Goal: Register for event/course

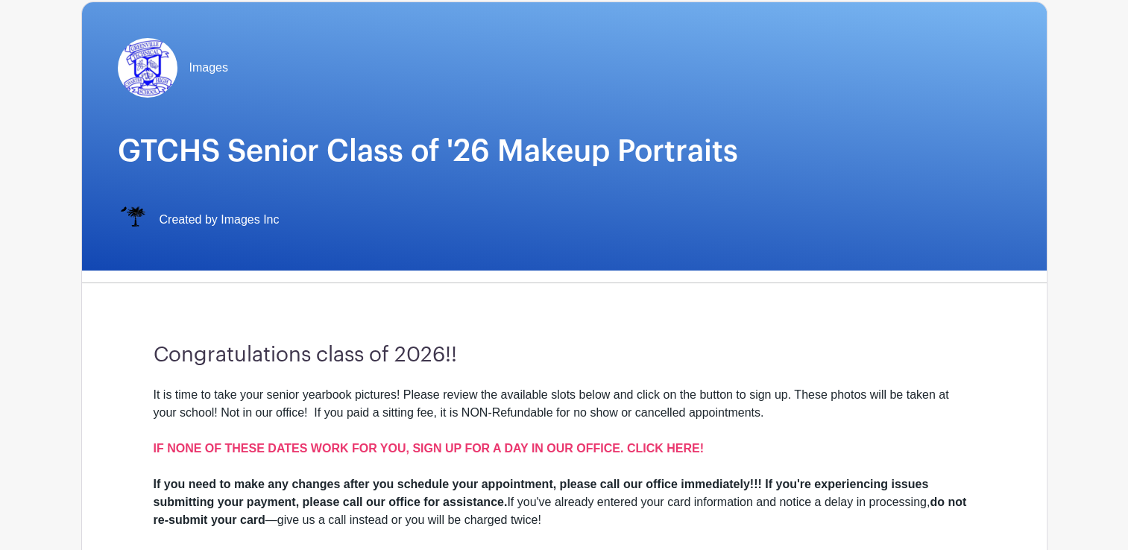
scroll to position [118, 0]
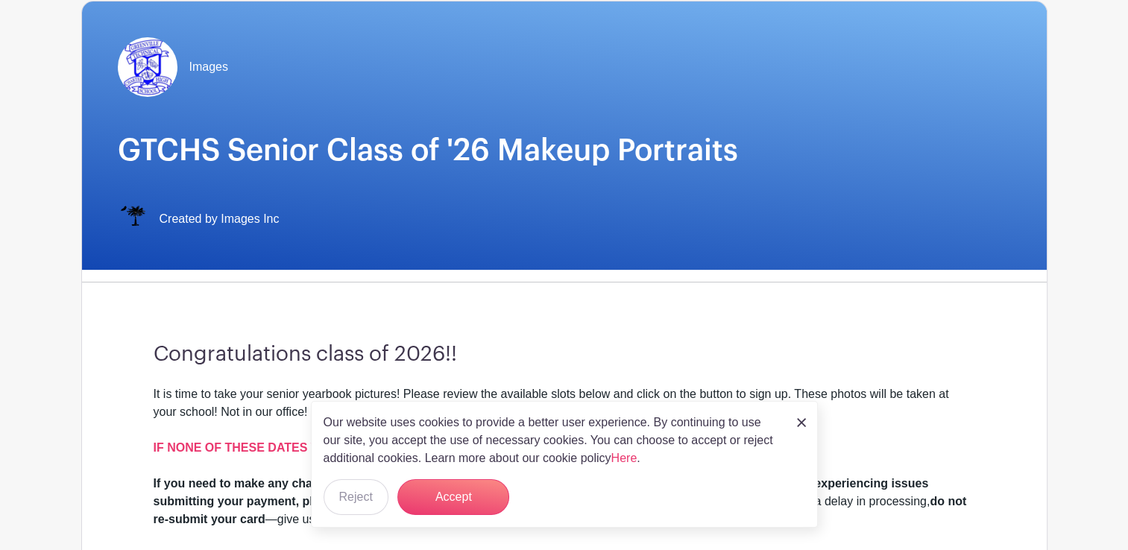
click at [786, 431] on div "Our website uses cookies to provide a better user experience. By continuing to …" at bounding box center [564, 464] width 507 height 127
click at [802, 422] on img at bounding box center [801, 422] width 9 height 9
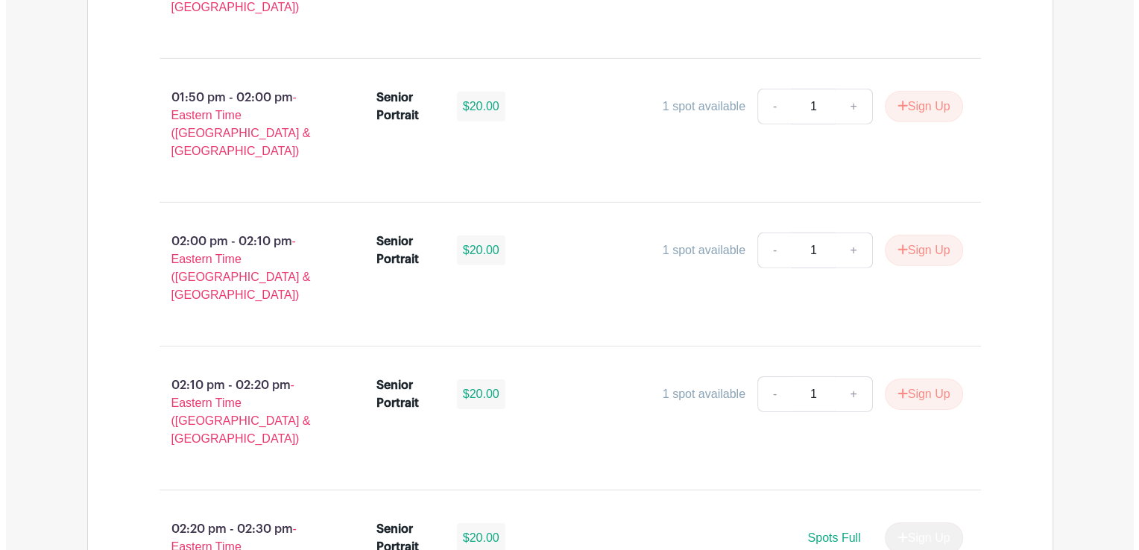
scroll to position [4758, 0]
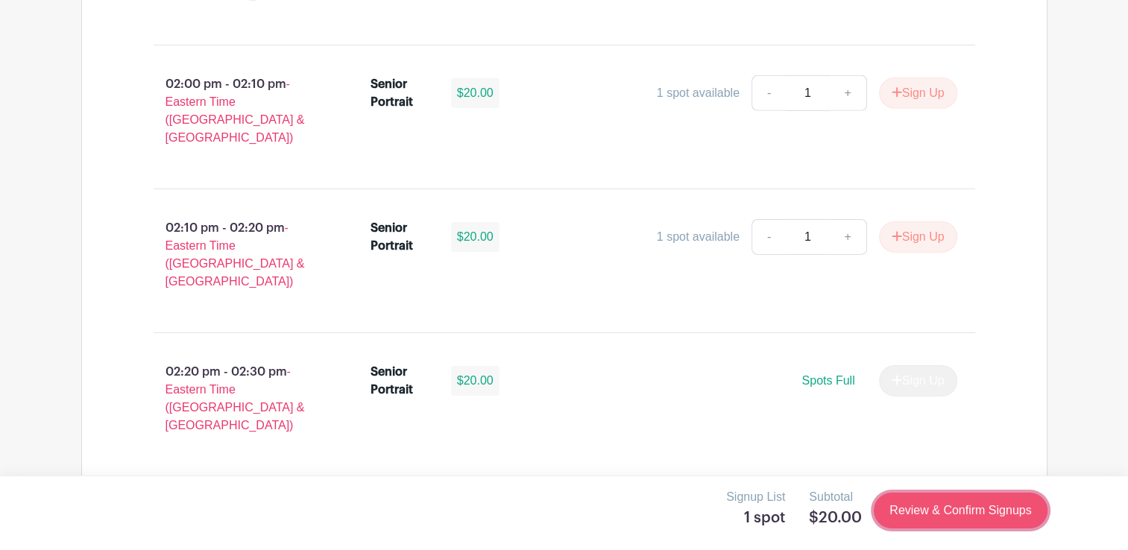
click at [917, 519] on link "Review & Confirm Signups" at bounding box center [959, 511] width 173 height 36
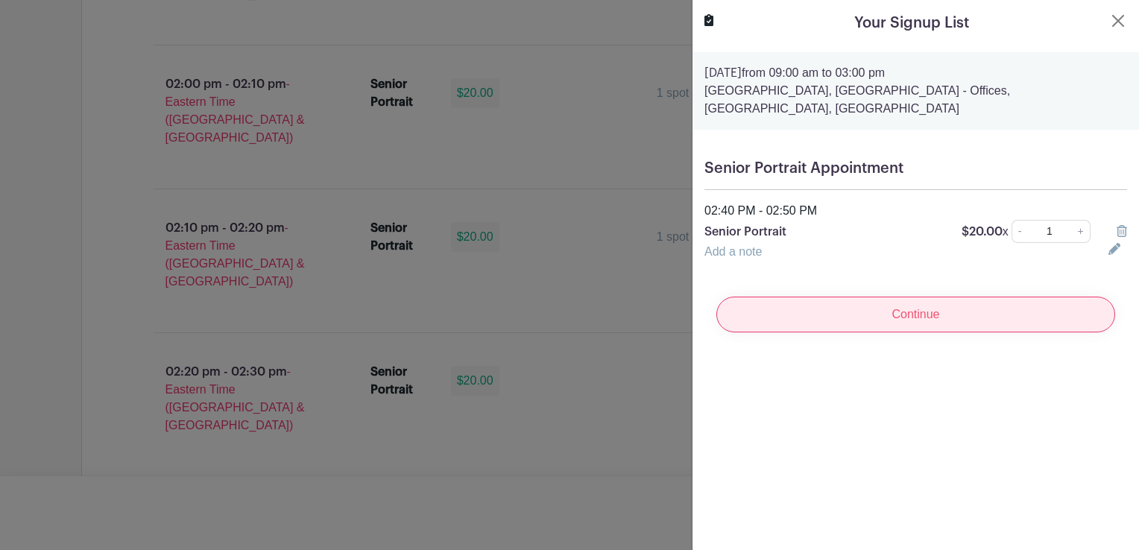
click at [931, 315] on input "Continue" at bounding box center [915, 315] width 399 height 36
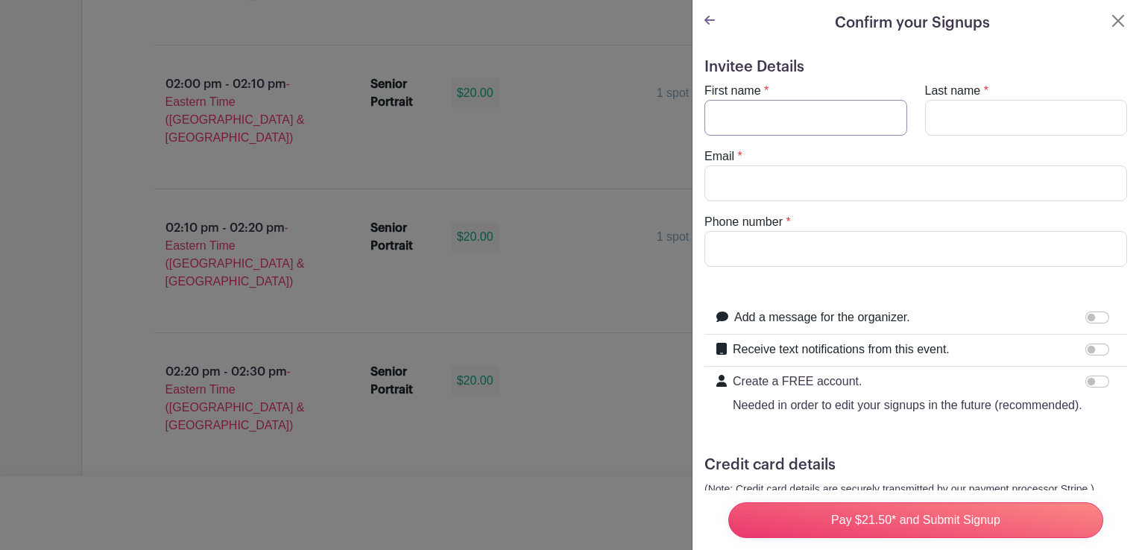
click at [823, 125] on input "First name" at bounding box center [805, 118] width 203 height 36
type input "[PERSON_NAME]"
type input "[EMAIL_ADDRESS][DOMAIN_NAME]"
type input "8645204808"
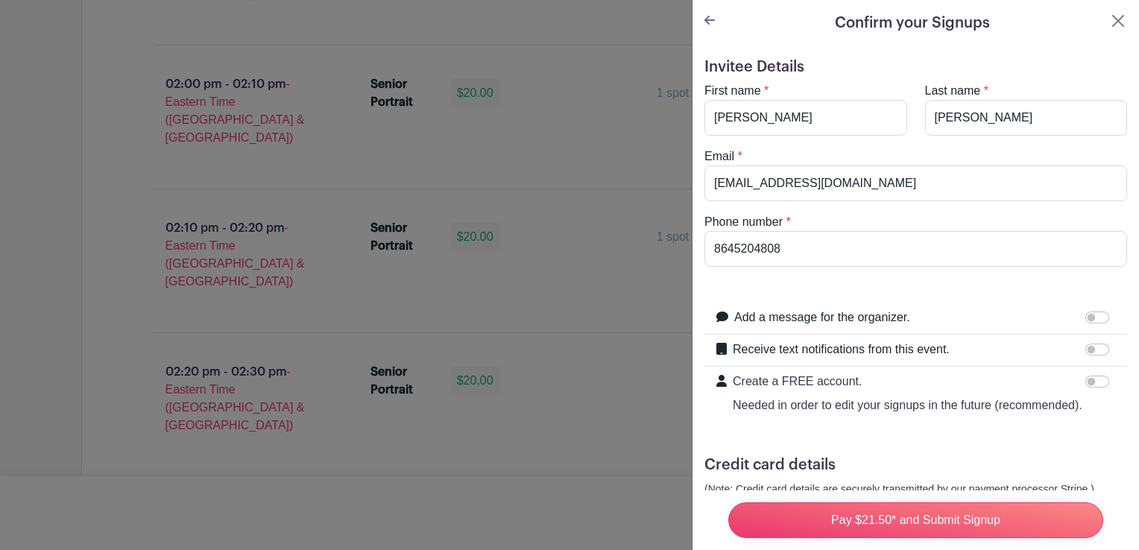
drag, startPoint x: 1126, startPoint y: 145, endPoint x: 1131, endPoint y: 197, distance: 53.1
click at [1127, 197] on div "Confirm your Signups Invitee Details First name * [PERSON_NAME] Last name * [PE…" at bounding box center [915, 275] width 447 height 550
drag, startPoint x: 1131, startPoint y: 197, endPoint x: 1045, endPoint y: 58, distance: 163.6
click at [1045, 58] on h5 "Invitee Details" at bounding box center [915, 67] width 423 height 18
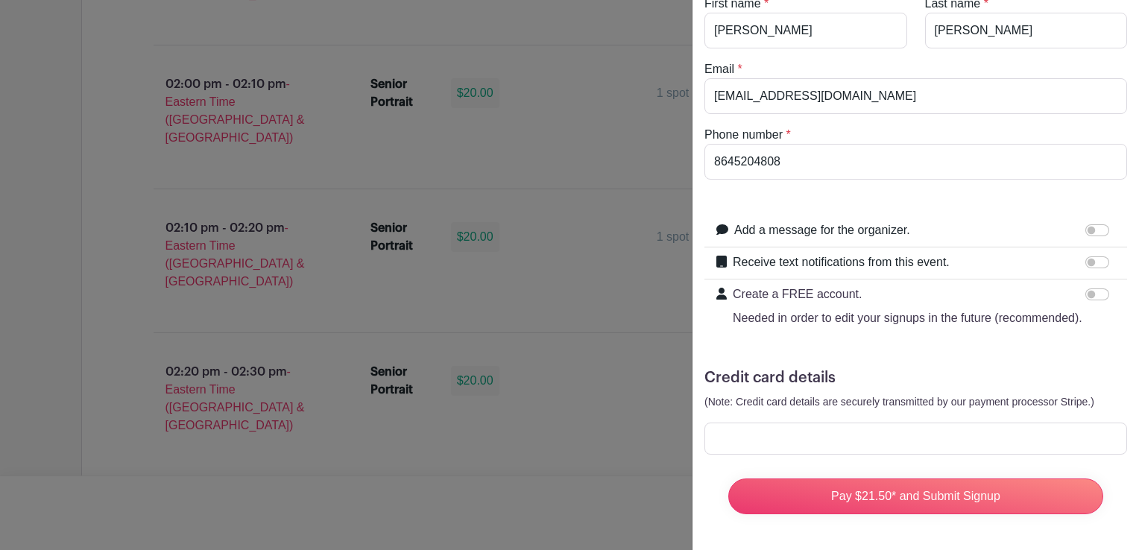
scroll to position [114, 0]
click at [882, 403] on form "Invitee Details First name * [PERSON_NAME] Last name * [PERSON_NAME] Email * [E…" at bounding box center [915, 248] width 423 height 555
click at [909, 446] on form "Invitee Details First name * [PERSON_NAME] Last name * [PERSON_NAME] Email * [E…" at bounding box center [915, 248] width 423 height 555
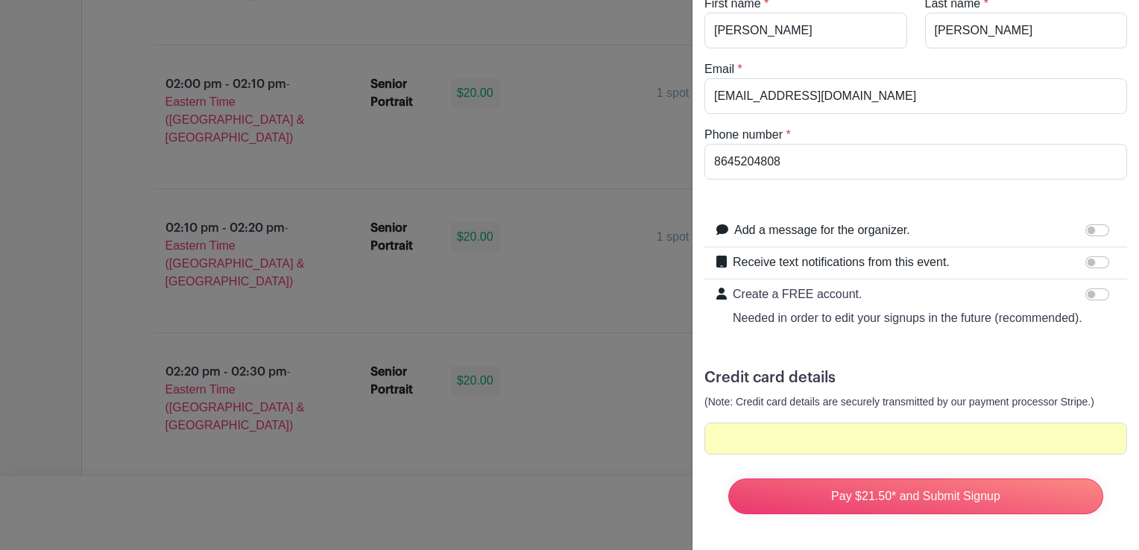
click at [1083, 247] on div "Receive text notifications from this event. Your Phone Number +1 +1 Text messag…" at bounding box center [915, 263] width 423 height 32
click at [1085, 253] on div at bounding box center [1100, 262] width 30 height 18
click at [1085, 256] on input "Receive text notifications from this event." at bounding box center [1097, 262] width 24 height 12
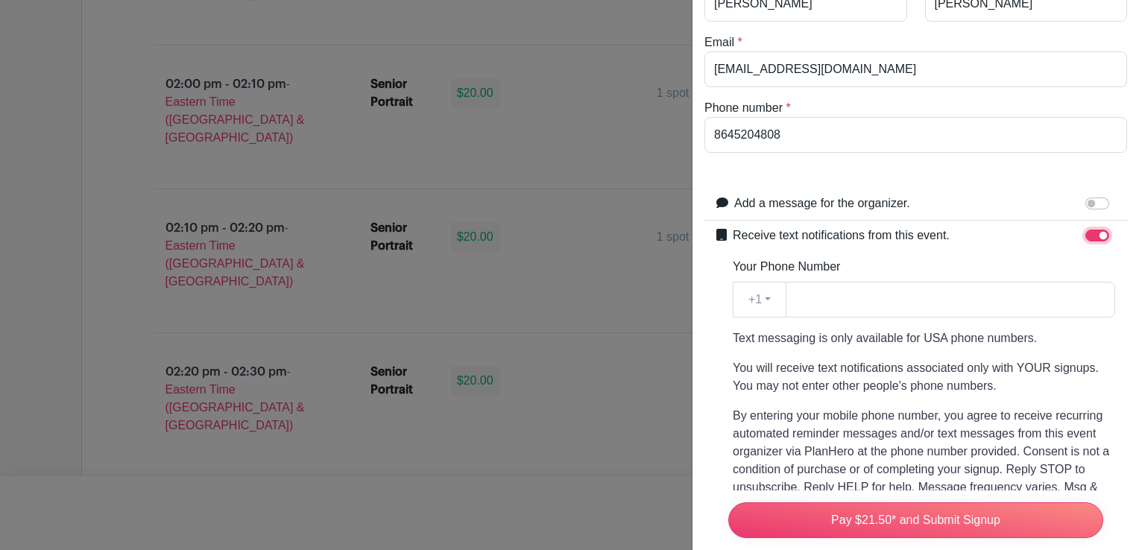
click at [1087, 235] on input "Receive text notifications from this event." at bounding box center [1097, 236] width 24 height 12
checkbox input "false"
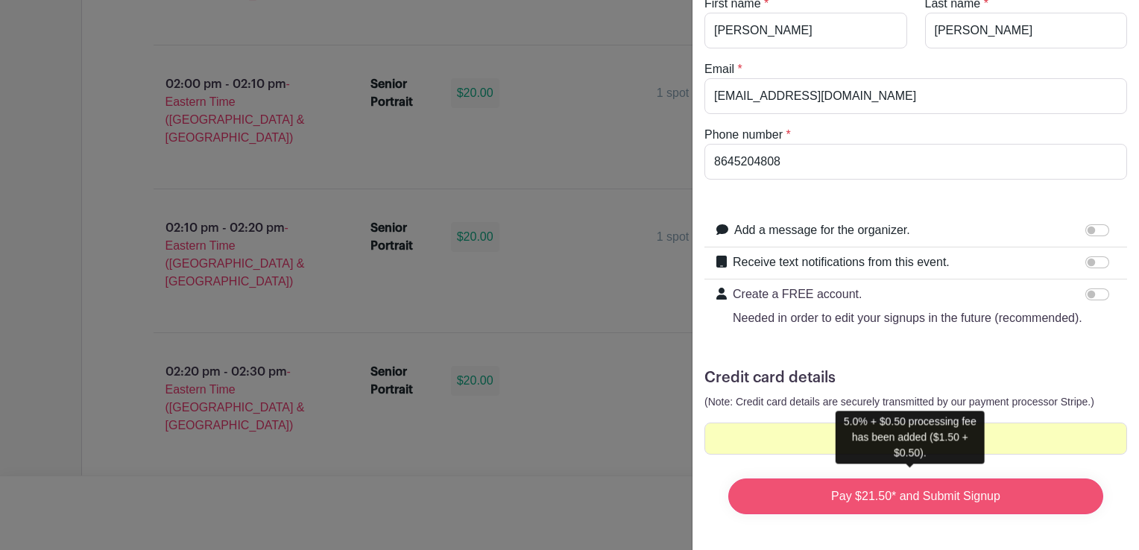
click at [879, 496] on input "Pay $21.50* and Submit Signup" at bounding box center [915, 496] width 375 height 36
click at [891, 495] on input "Pay $21.50* and Submit Signup" at bounding box center [915, 496] width 375 height 36
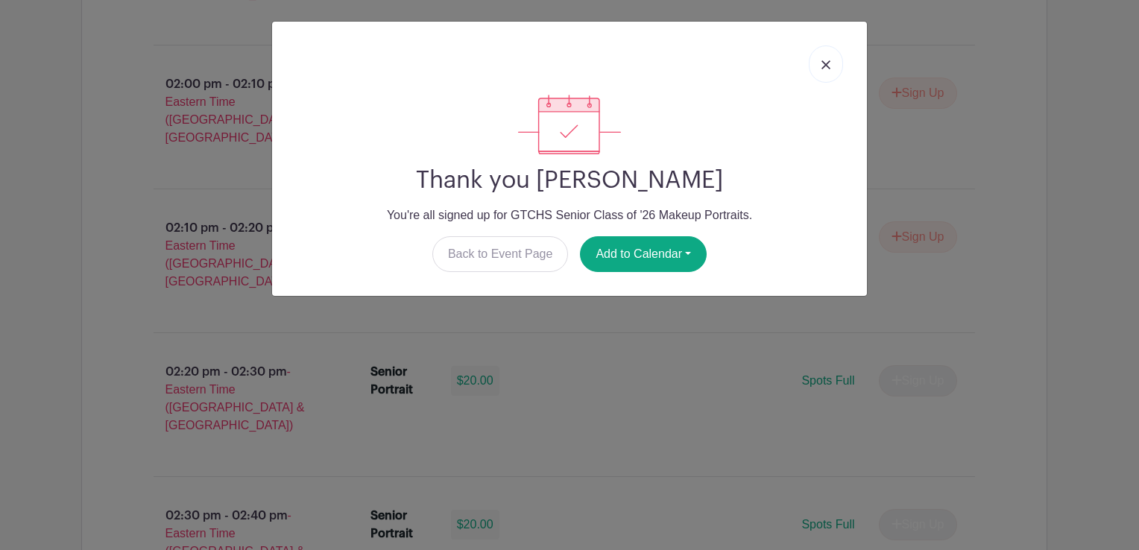
click at [830, 64] on link at bounding box center [826, 63] width 34 height 37
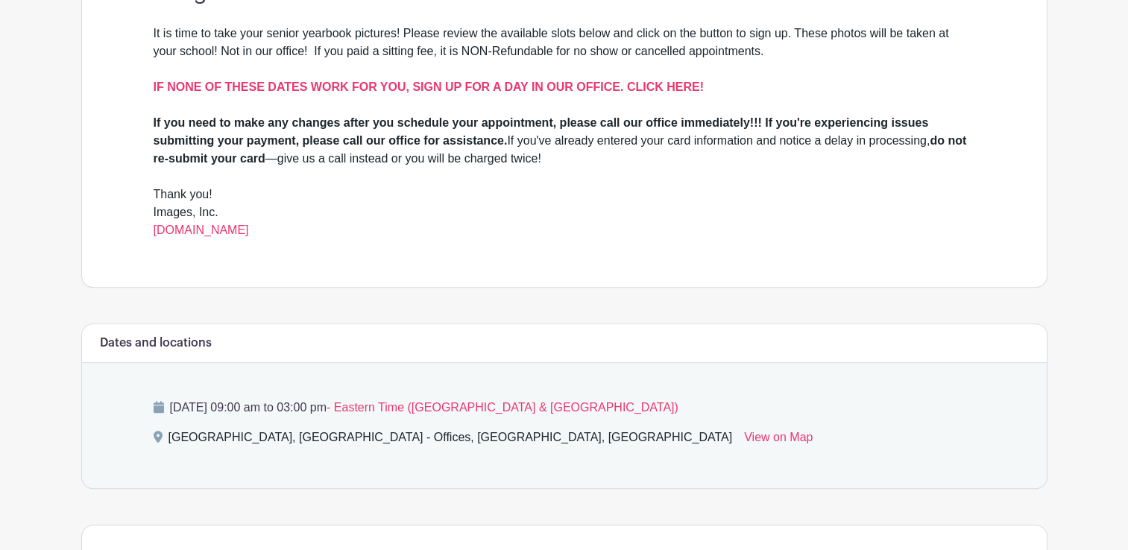
scroll to position [480, 0]
